Goal: Task Accomplishment & Management: Use online tool/utility

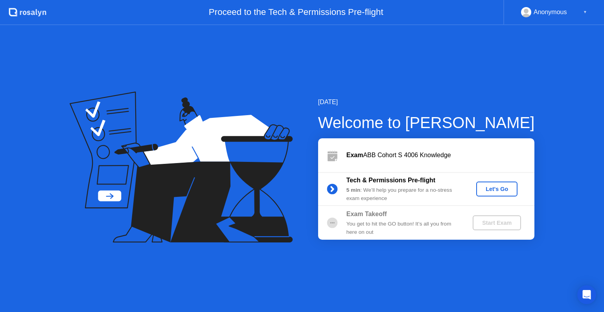
click at [503, 192] on div "Let's Go" at bounding box center [496, 189] width 35 height 6
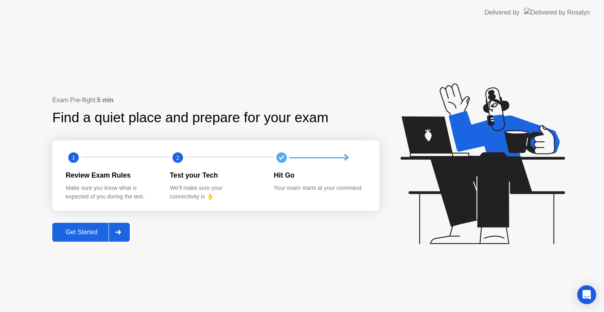
click at [97, 236] on div "Get Started" at bounding box center [82, 232] width 54 height 7
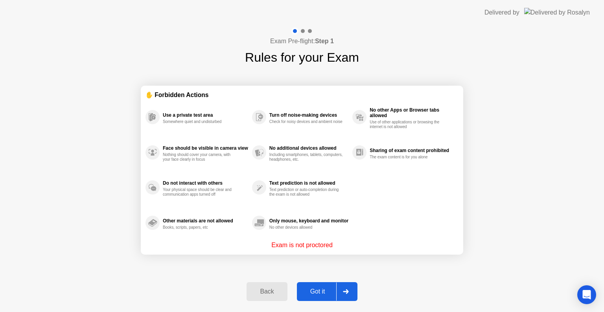
click at [324, 289] on div "Got it" at bounding box center [317, 291] width 37 height 7
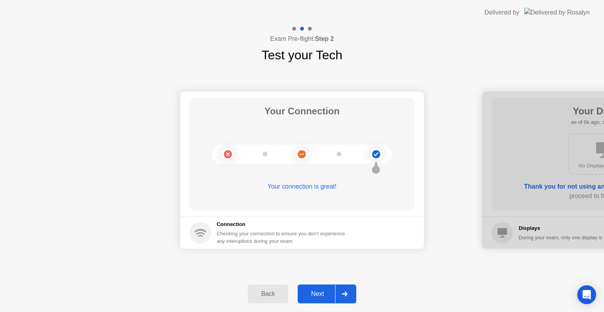
click at [324, 290] on div "Next" at bounding box center [317, 293] width 35 height 7
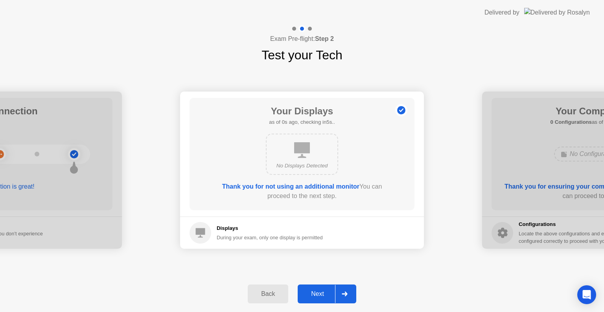
click at [324, 290] on div "Next" at bounding box center [317, 293] width 35 height 7
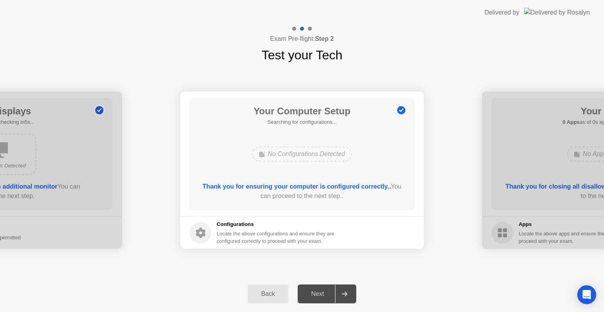
click at [324, 290] on div "Next" at bounding box center [317, 293] width 35 height 7
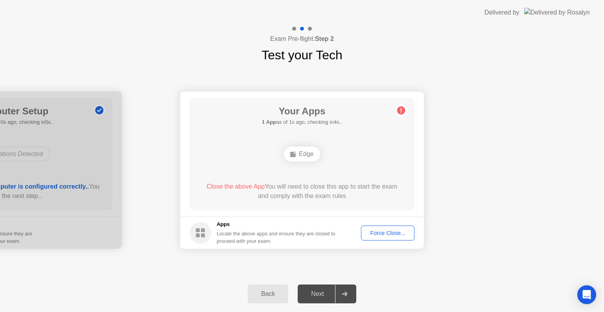
click at [395, 230] on div "Force Close..." at bounding box center [388, 233] width 48 height 6
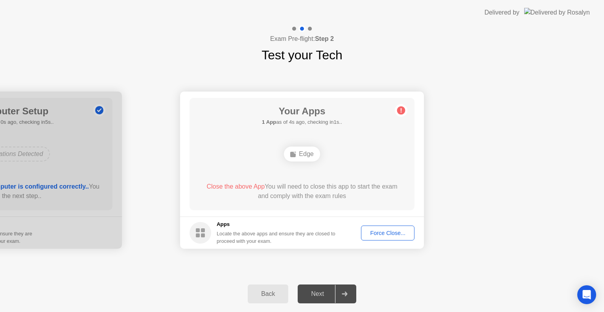
click at [392, 236] on div "Force Close..." at bounding box center [388, 233] width 48 height 6
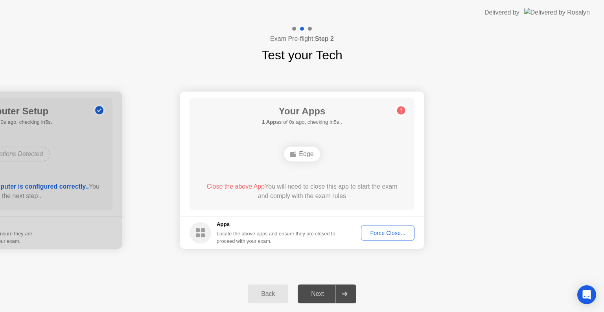
click at [384, 233] on div "Force Close..." at bounding box center [388, 233] width 48 height 6
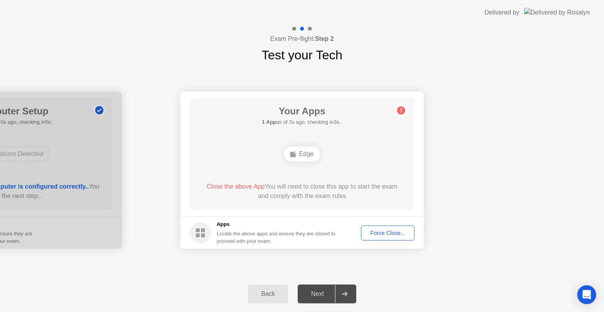
click at [388, 234] on div "Force Close..." at bounding box center [388, 233] width 48 height 6
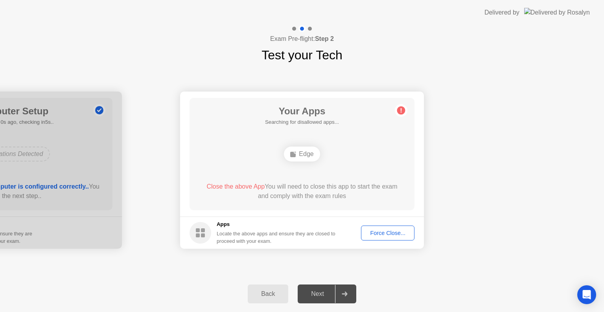
click at [391, 236] on div "Force Close..." at bounding box center [388, 233] width 48 height 6
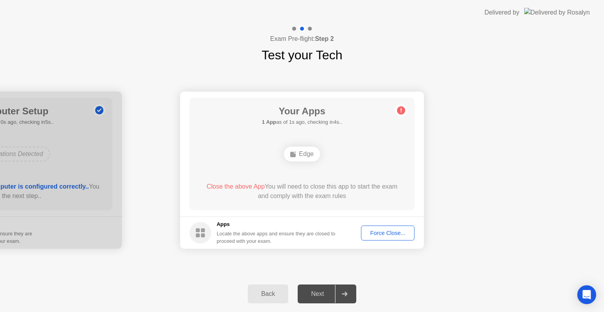
click at [387, 231] on div "Force Close..." at bounding box center [388, 233] width 48 height 6
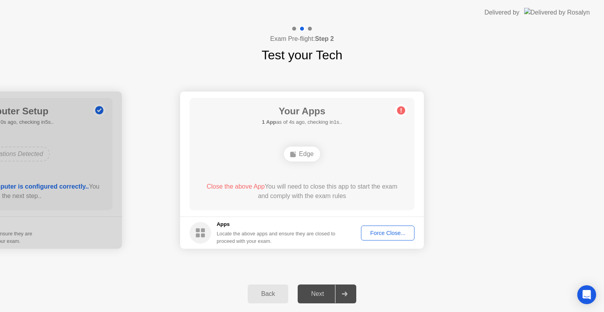
click at [378, 235] on div "Force Close..." at bounding box center [388, 233] width 48 height 6
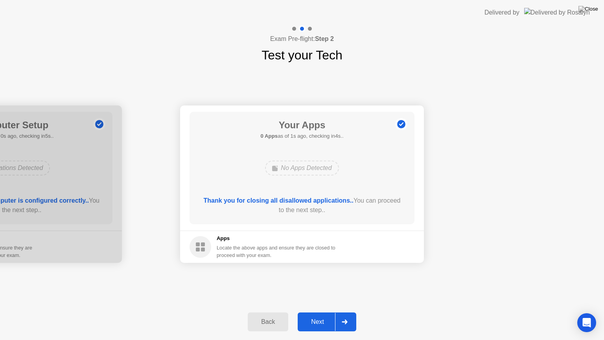
click at [347, 312] on icon at bounding box center [345, 321] width 6 height 5
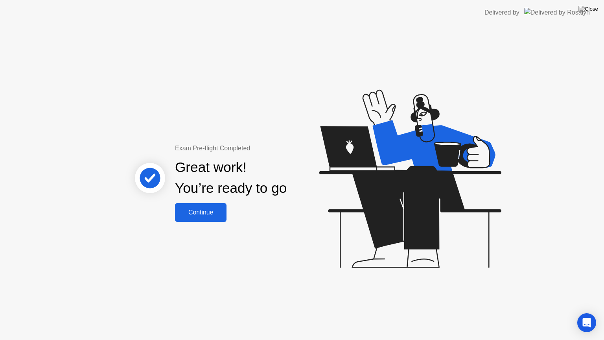
click at [219, 213] on div "Continue" at bounding box center [200, 212] width 47 height 7
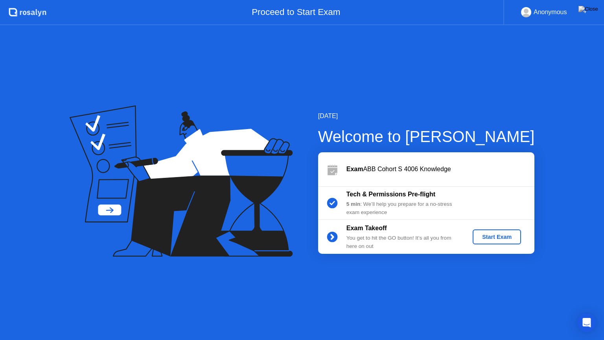
click at [499, 233] on div "Start Exam" at bounding box center [497, 236] width 42 height 6
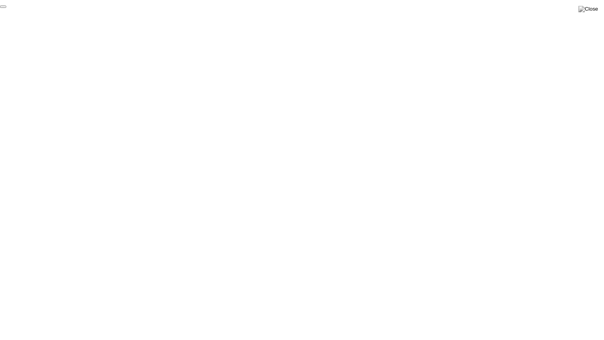
click div "End Proctoring Session"
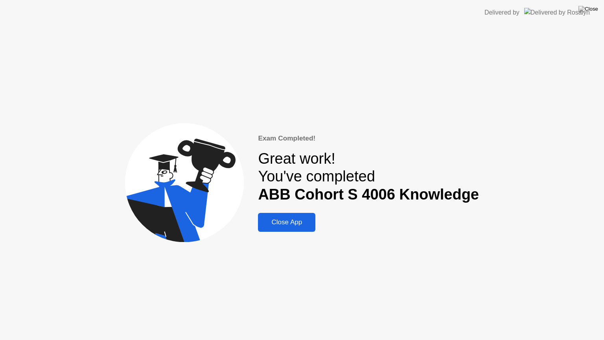
click at [295, 222] on div "Close App" at bounding box center [286, 222] width 53 height 8
